Goal: Task Accomplishment & Management: Use online tool/utility

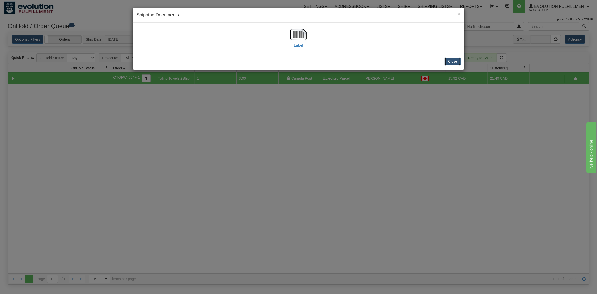
click at [453, 60] on button "Close" at bounding box center [453, 61] width 16 height 9
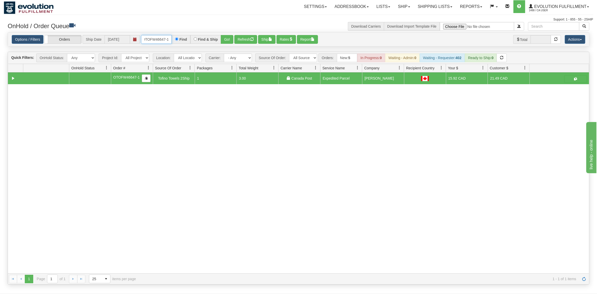
click at [156, 40] on input "OTOFW46647-1" at bounding box center [156, 39] width 31 height 9
click at [223, 41] on button "Go!" at bounding box center [227, 39] width 13 height 9
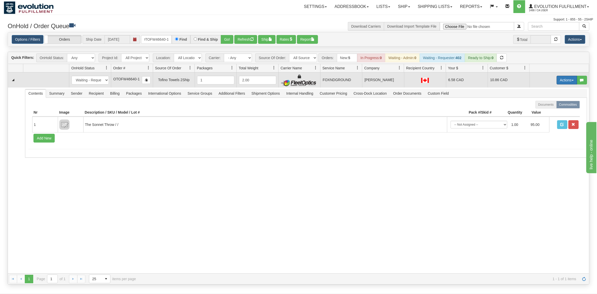
click at [566, 80] on button "Actions" at bounding box center [567, 80] width 20 height 9
click at [543, 111] on span "Ship" at bounding box center [546, 110] width 11 height 4
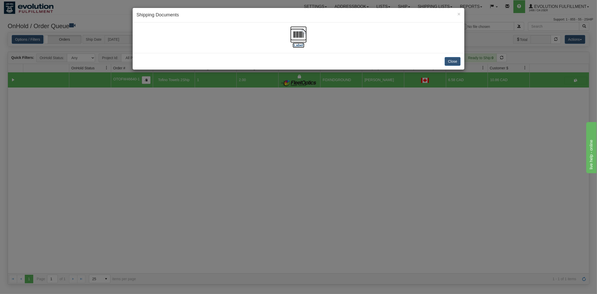
click at [297, 36] on img at bounding box center [298, 34] width 16 height 16
click at [453, 57] on button "Close" at bounding box center [453, 61] width 16 height 9
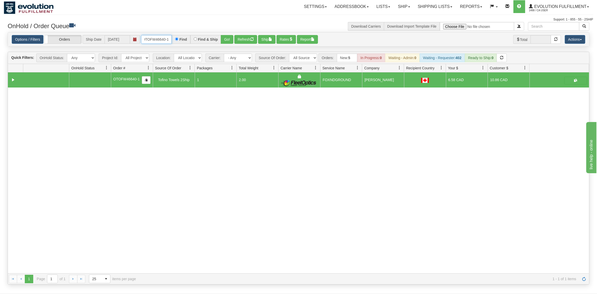
click at [145, 42] on input "OTOFW46640-1" at bounding box center [156, 39] width 31 height 9
click at [158, 41] on input "OTOFW46640-1" at bounding box center [156, 39] width 31 height 9
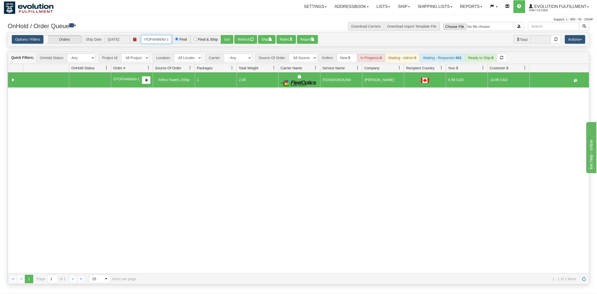
click at [158, 41] on input "OTOFW46640-1" at bounding box center [156, 39] width 31 height 9
type input "OTOFW46624-1"
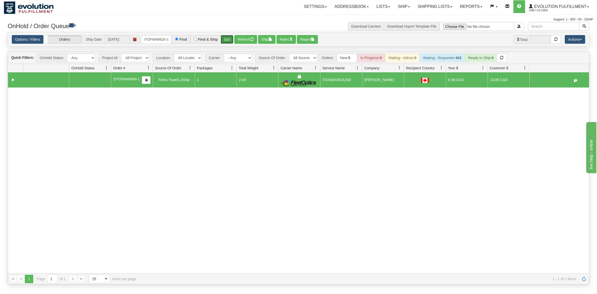
click at [226, 42] on button "Go!" at bounding box center [227, 39] width 13 height 9
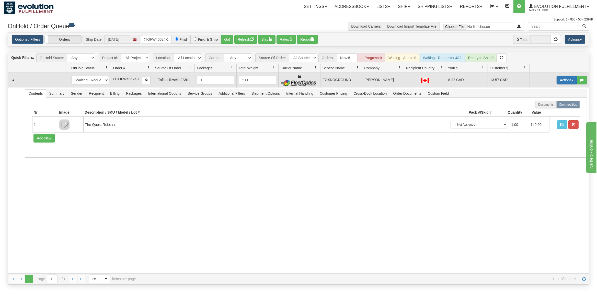
click at [565, 77] on button "Actions" at bounding box center [567, 80] width 20 height 9
click at [541, 110] on span at bounding box center [543, 110] width 4 height 4
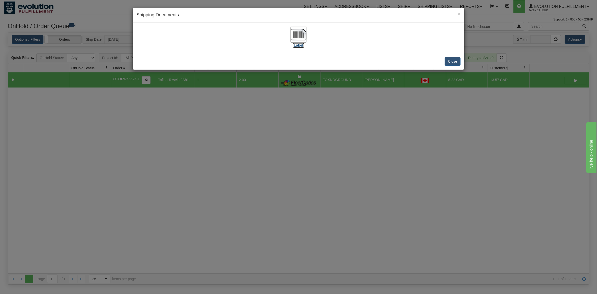
click at [298, 37] on img at bounding box center [298, 34] width 16 height 16
